Goal: Navigation & Orientation: Find specific page/section

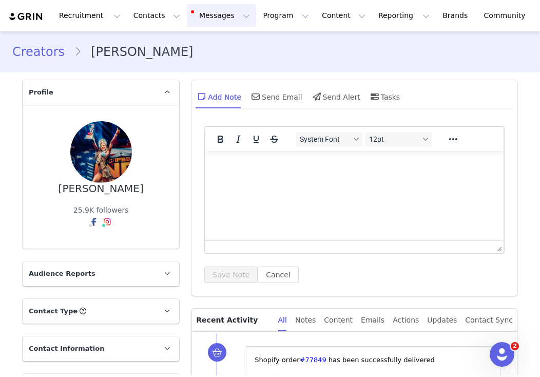
scroll to position [929, 0]
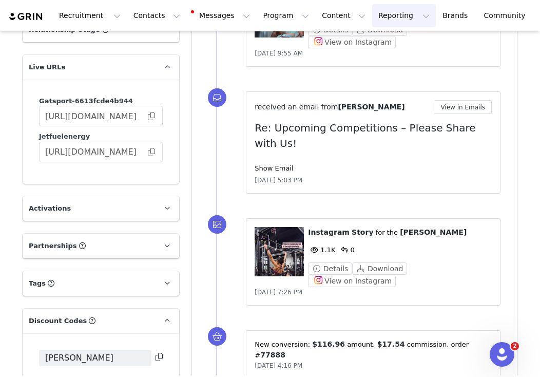
click at [372, 12] on button "Reporting Reporting" at bounding box center [404, 15] width 64 height 23
click at [406, 43] on div "Dashboard" at bounding box center [387, 45] width 69 height 11
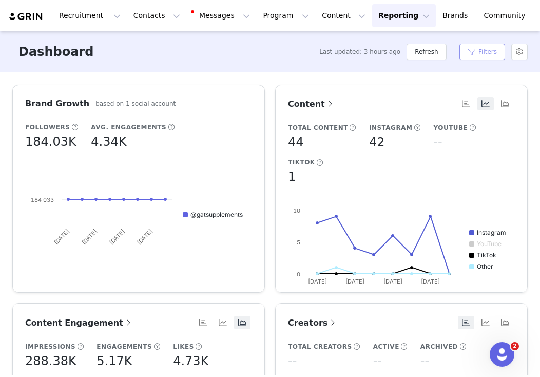
click at [468, 59] on button "Filters" at bounding box center [483, 52] width 46 height 16
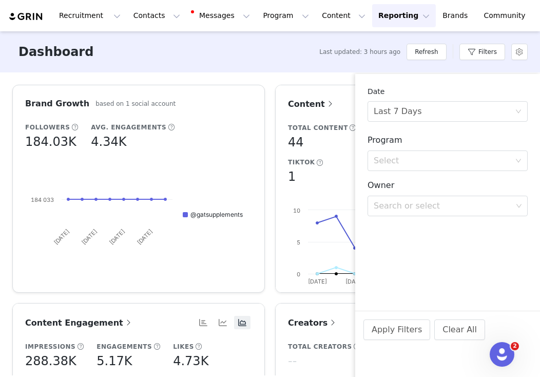
click at [265, 161] on div "Brand Growth based on 1 social account Followers 184.03K Avg. Engagements 4.34K…" at bounding box center [138, 189] width 263 height 208
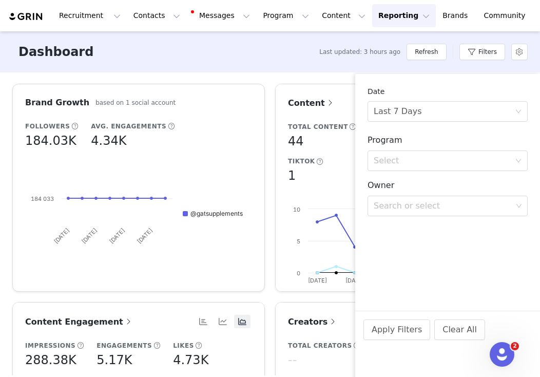
click at [265, 161] on div "Brand Growth based on 1 social account Followers 184.03K Avg. Engagements 4.34K…" at bounding box center [138, 188] width 263 height 208
click at [410, 60] on div "Refresh" at bounding box center [427, 51] width 40 height 31
click at [498, 64] on div "Filters" at bounding box center [483, 51] width 46 height 31
click at [491, 60] on div "Filters" at bounding box center [483, 51] width 46 height 31
click at [485, 51] on button "Filters" at bounding box center [483, 52] width 46 height 16
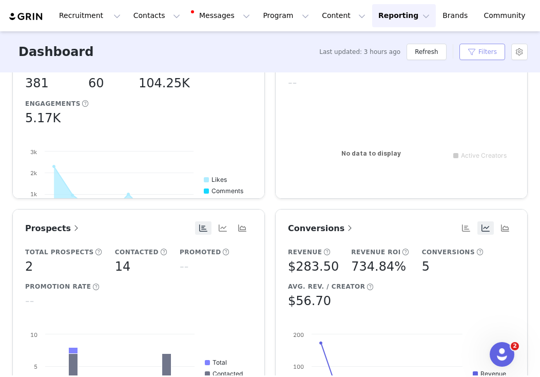
scroll to position [313, 0]
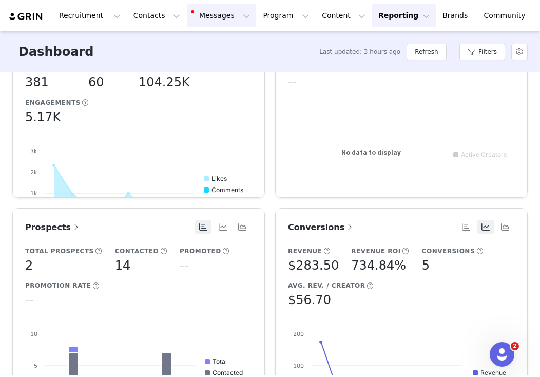
click at [205, 17] on button "Messages Messages" at bounding box center [221, 15] width 69 height 23
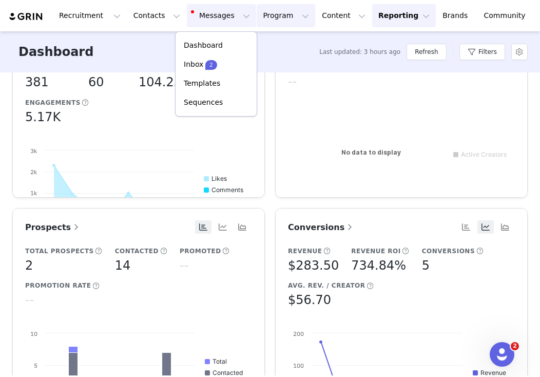
click at [265, 18] on button "Program Program" at bounding box center [286, 15] width 59 height 23
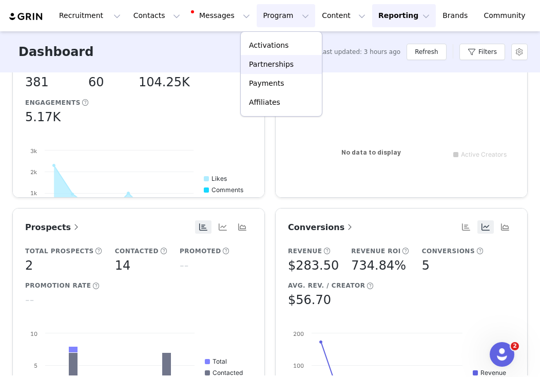
click at [262, 63] on p "Partnerships" at bounding box center [271, 64] width 45 height 11
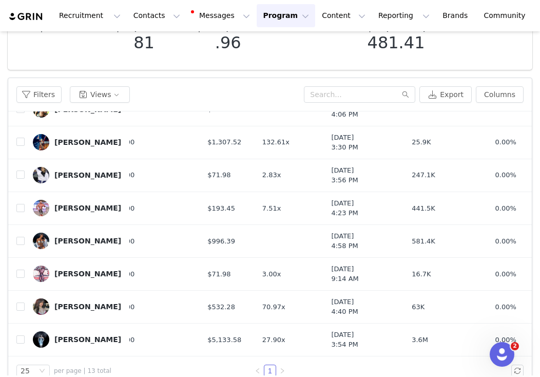
scroll to position [185, 0]
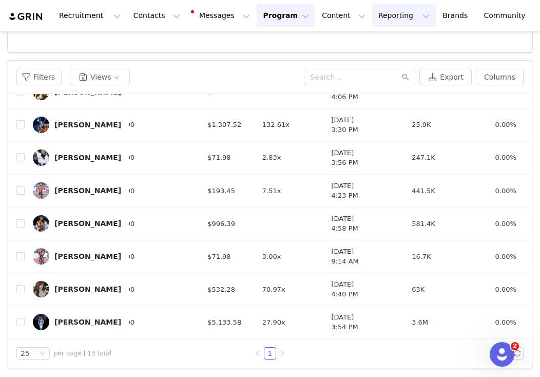
click at [376, 20] on button "Reporting Reporting" at bounding box center [404, 15] width 64 height 23
click at [375, 34] on div "Dashboard Report Builder" at bounding box center [387, 54] width 82 height 47
click at [376, 42] on p "Dashboard" at bounding box center [374, 45] width 39 height 11
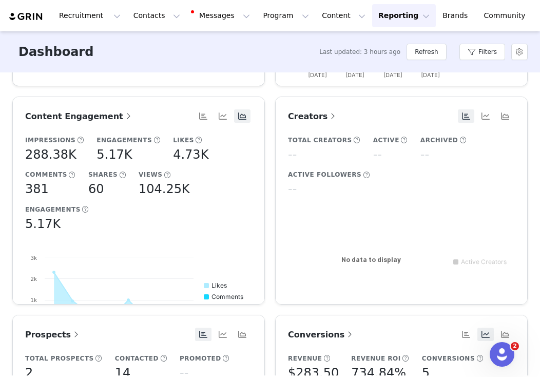
click at [77, 142] on span at bounding box center [81, 140] width 8 height 9
click at [153, 141] on span at bounding box center [157, 140] width 8 height 9
click at [153, 139] on span at bounding box center [157, 140] width 8 height 9
